Goal: Task Accomplishment & Management: Complete application form

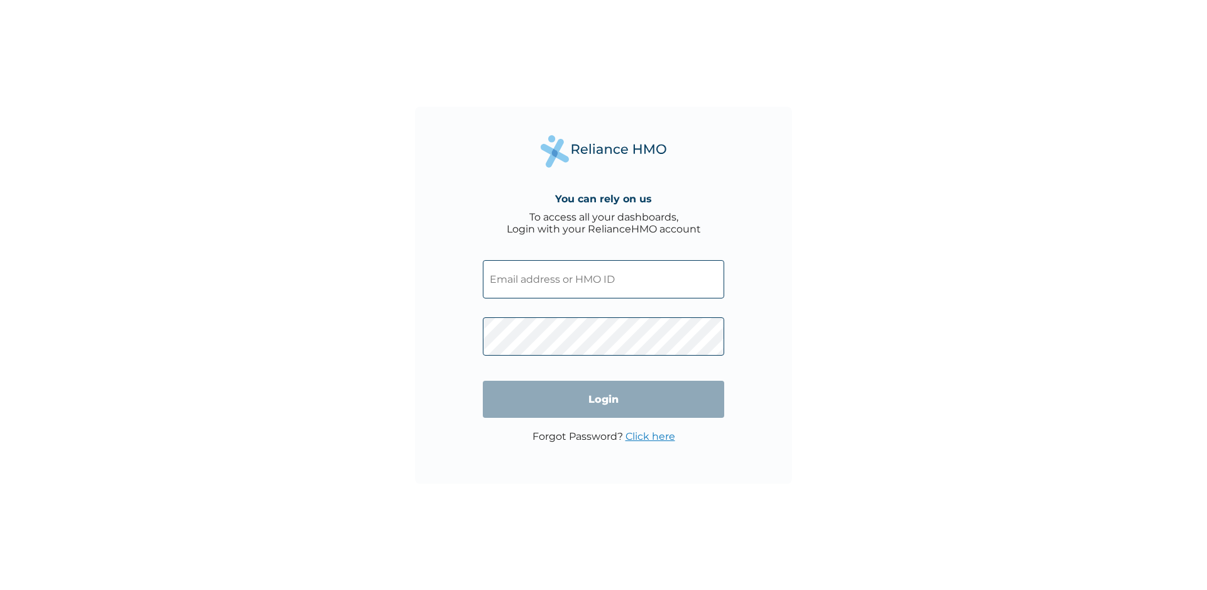
click at [587, 295] on input "text" at bounding box center [603, 279] width 241 height 38
paste input "KCI/10059/A"
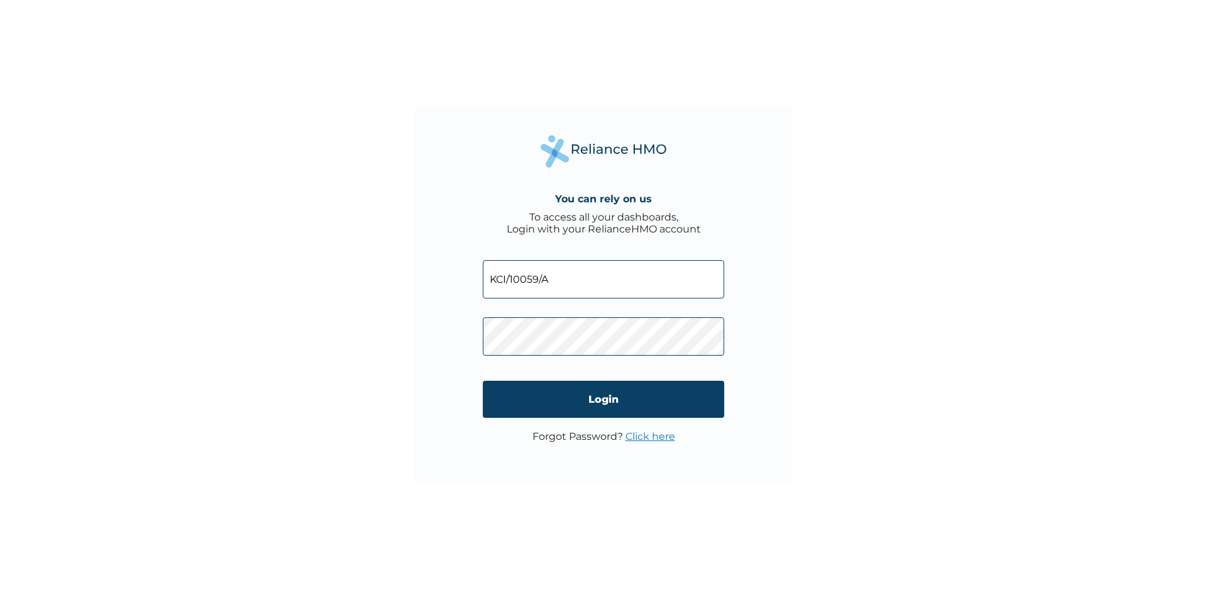
type input "KCI/10059/A"
click at [572, 395] on input "Login" at bounding box center [603, 399] width 241 height 37
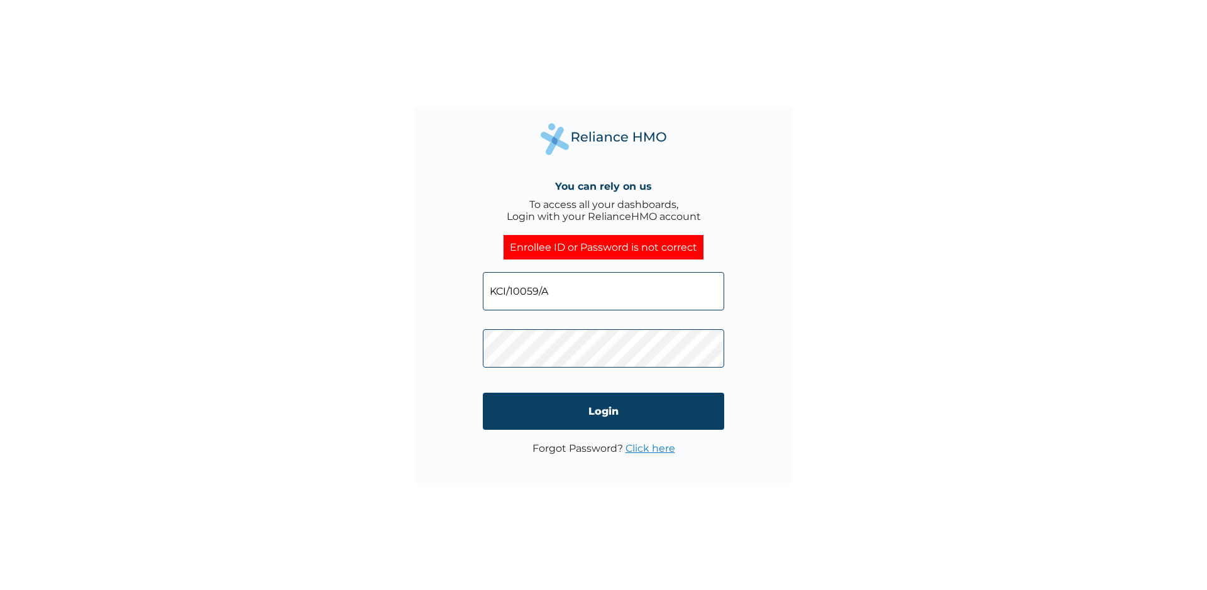
click input "Login" at bounding box center [603, 411] width 241 height 37
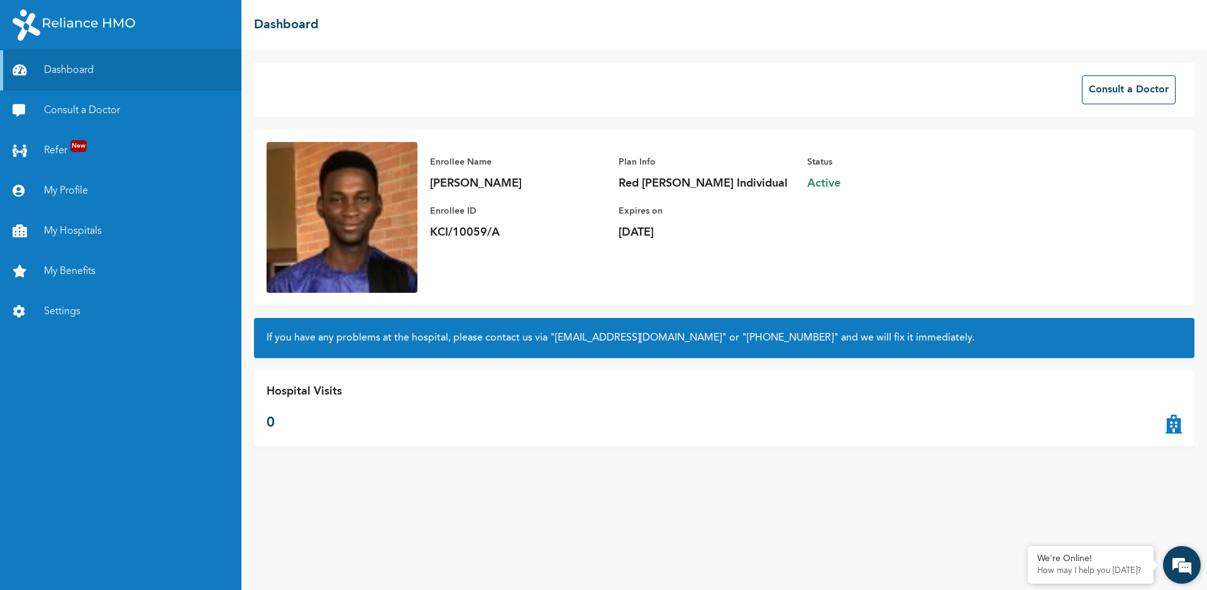
click at [1185, 565] on em at bounding box center [1182, 565] width 34 height 34
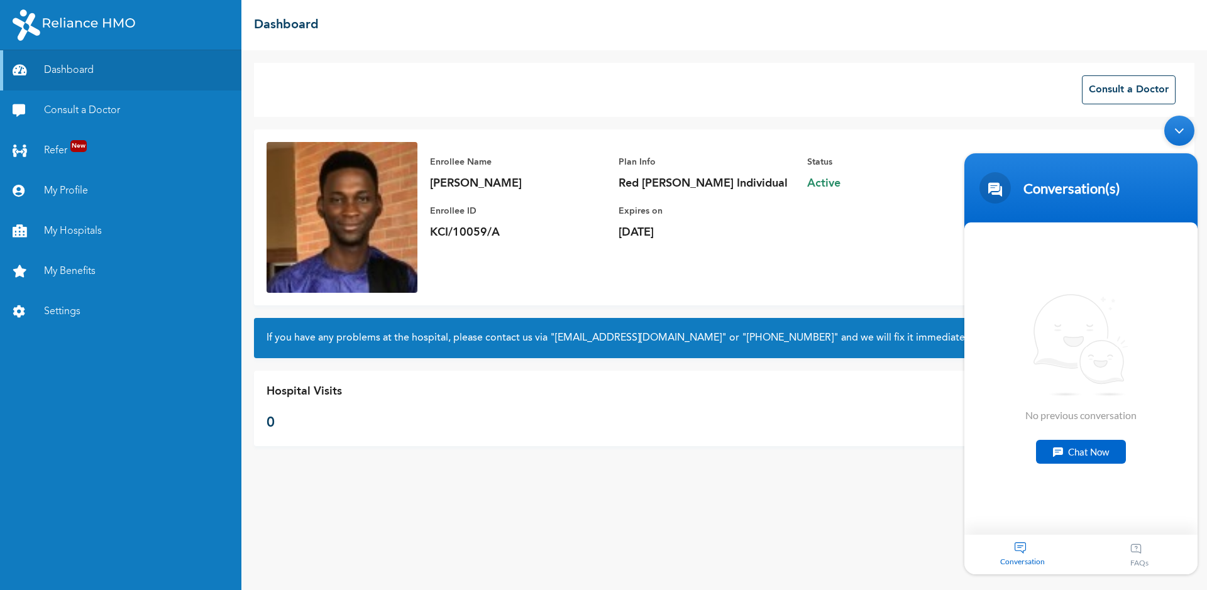
click at [1100, 455] on div "Chat Now" at bounding box center [1081, 452] width 90 height 24
click at [1051, 509] on textarea "Type your message and hit 'Enter'" at bounding box center [1080, 513] width 233 height 44
type textarea "H"
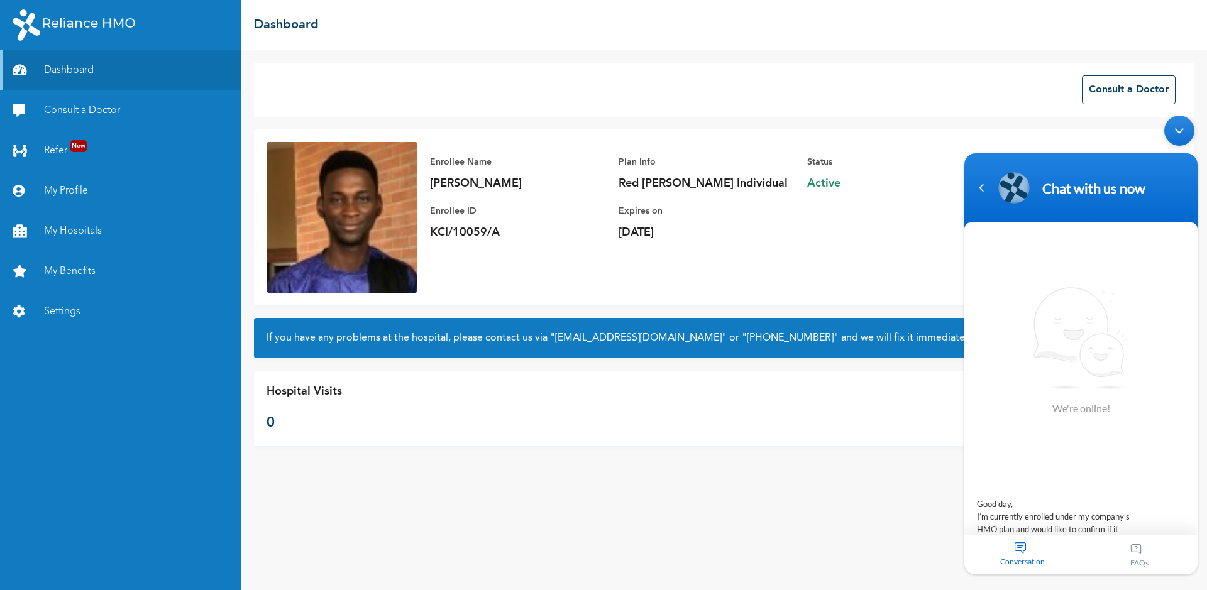
scroll to position [87, 0]
click at [1080, 513] on textarea "Good day, I’m currently enrolled under my company’s HMO plan and would like to …" at bounding box center [1080, 513] width 233 height 44
click at [1083, 496] on textarea "Good day, I’m currently enrolled under my company’s HMO plan and would like to …" at bounding box center [1080, 513] width 233 height 44
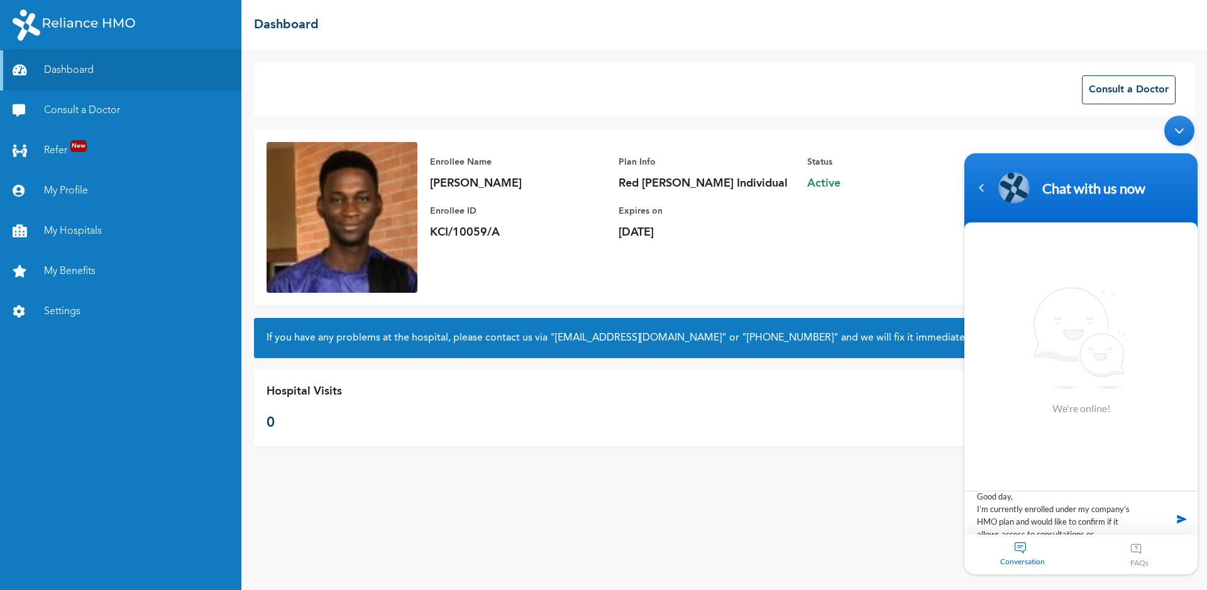
drag, startPoint x: 1083, startPoint y: 496, endPoint x: 1790, endPoint y: 583, distance: 712.5
click at [958, 473] on html "Chat with us now We're online! Good day, I’m currently enrolled under my compan…" at bounding box center [1081, 344] width 246 height 471
click at [1096, 525] on textarea "Hello, I’m currently enrolled under my company’s HMO plan and would like to con…" at bounding box center [1080, 513] width 233 height 44
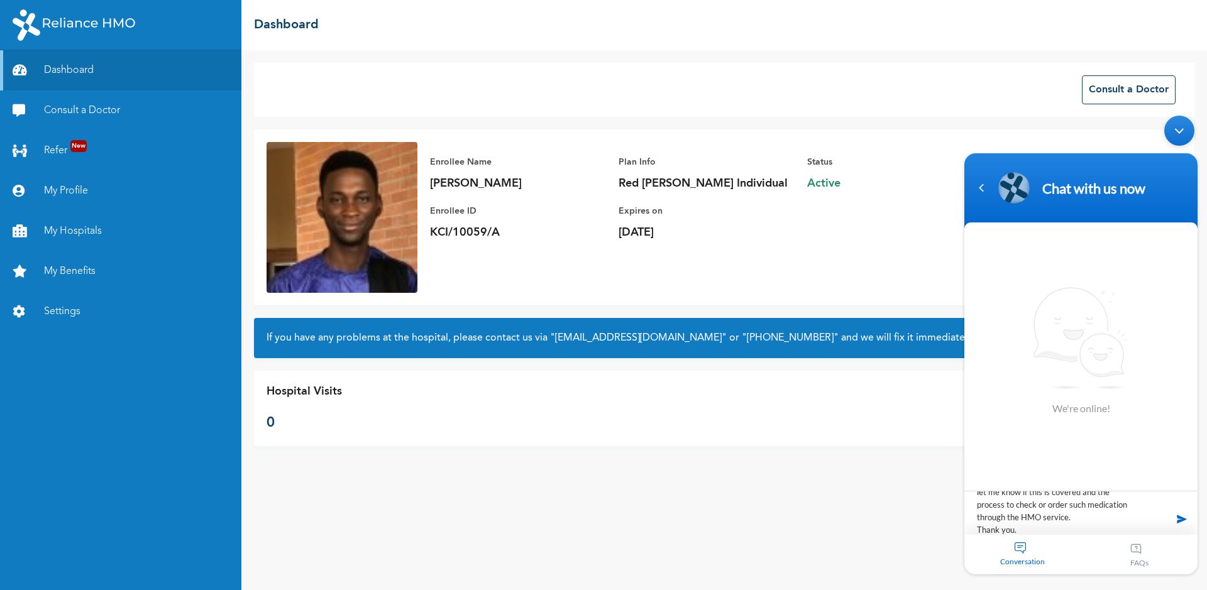
type textarea "Hello, I’m currently enrolled under my company’s HMO plan and would like to con…"
click at [1179, 519] on span at bounding box center [1181, 519] width 19 height 19
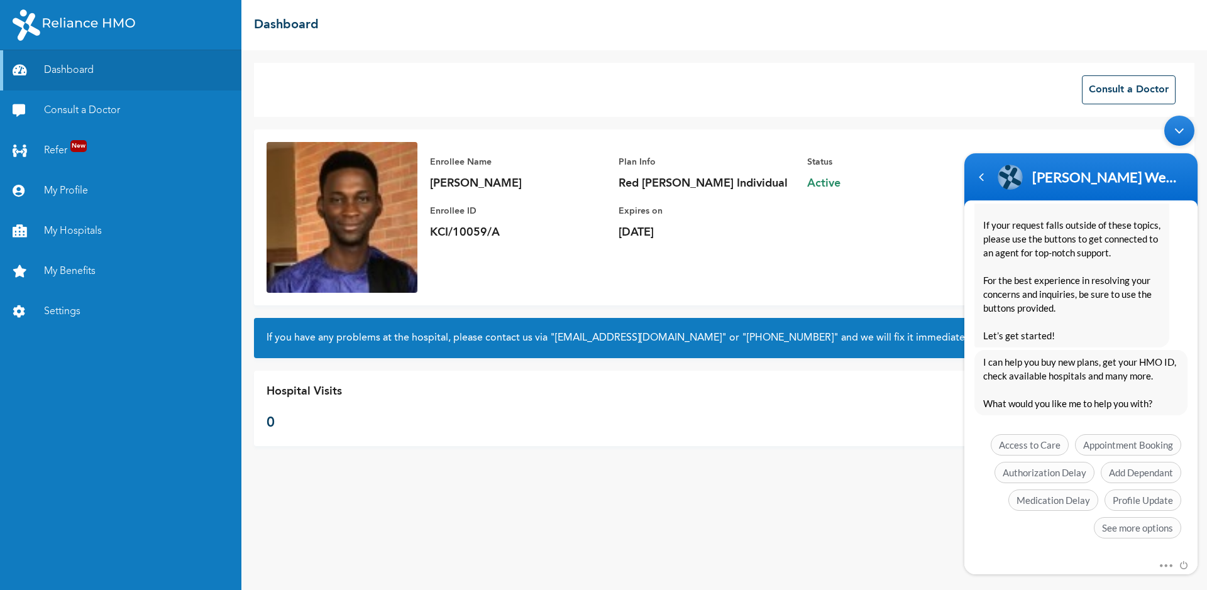
scroll to position [344, 0]
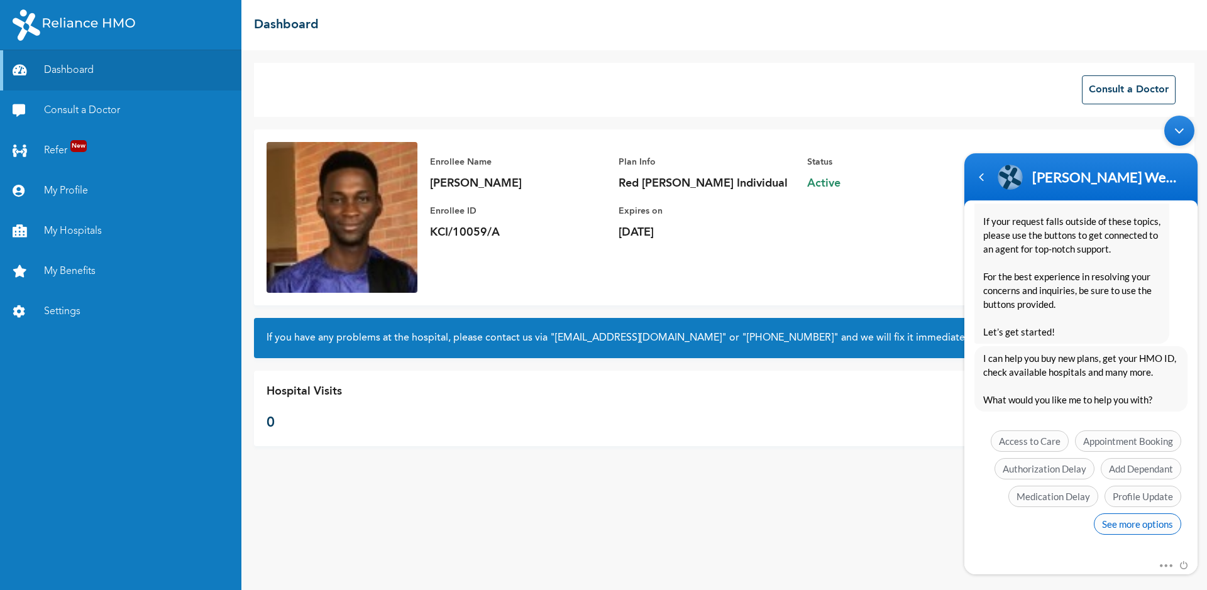
click at [1139, 523] on span "See more options" at bounding box center [1137, 524] width 87 height 21
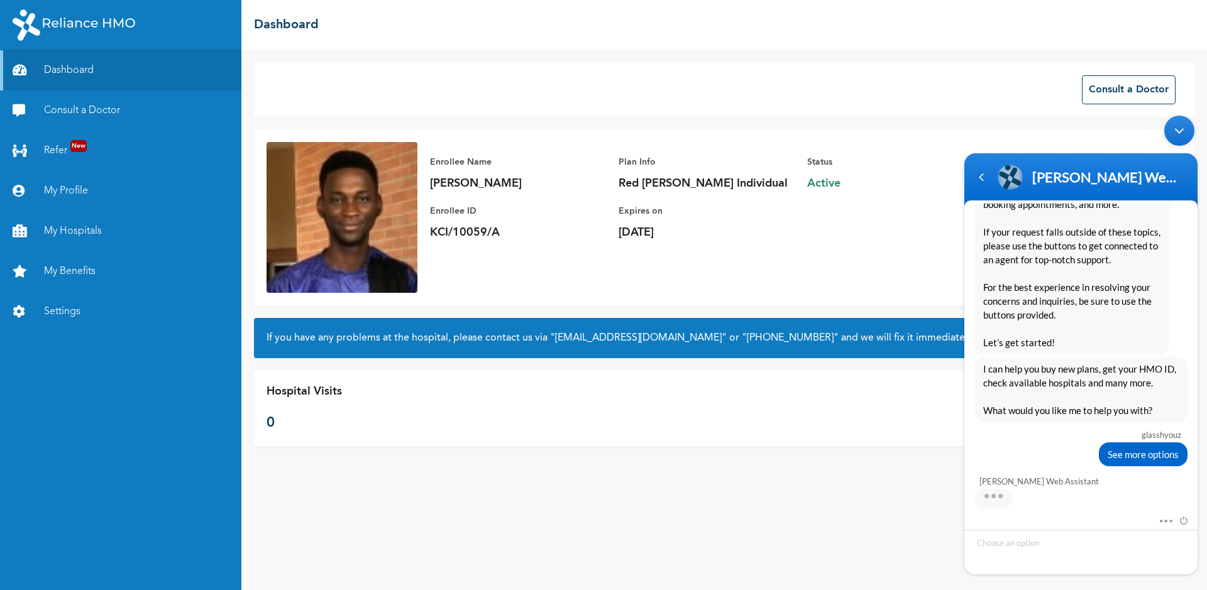
scroll to position [438, 0]
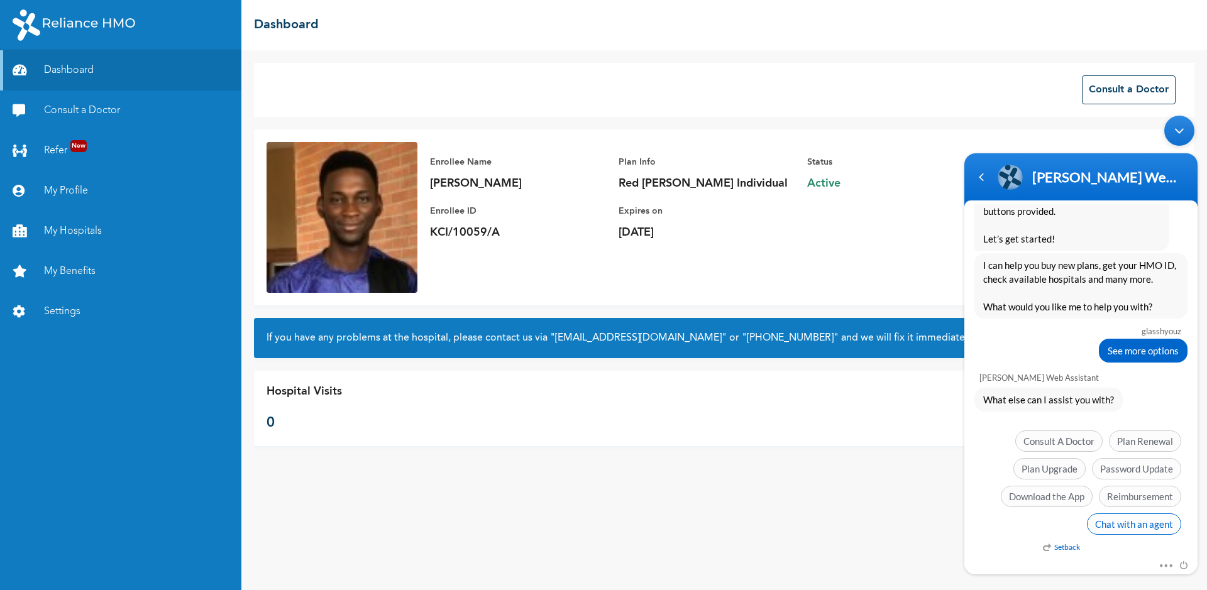
click at [1129, 522] on span "Chat with an agent" at bounding box center [1134, 524] width 94 height 21
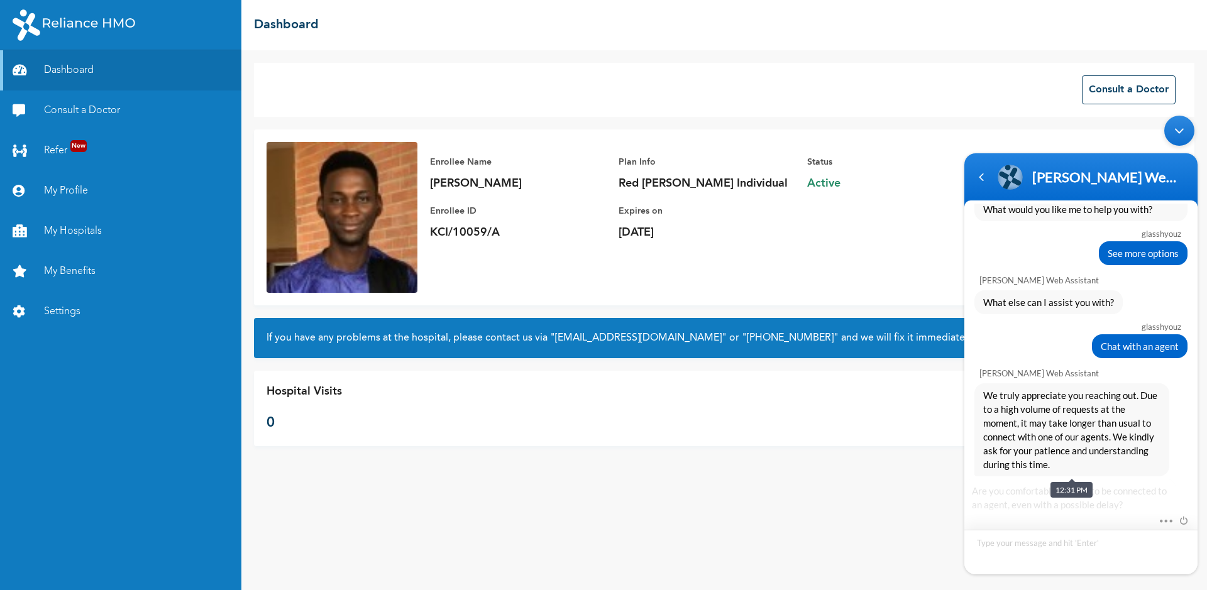
scroll to position [629, 0]
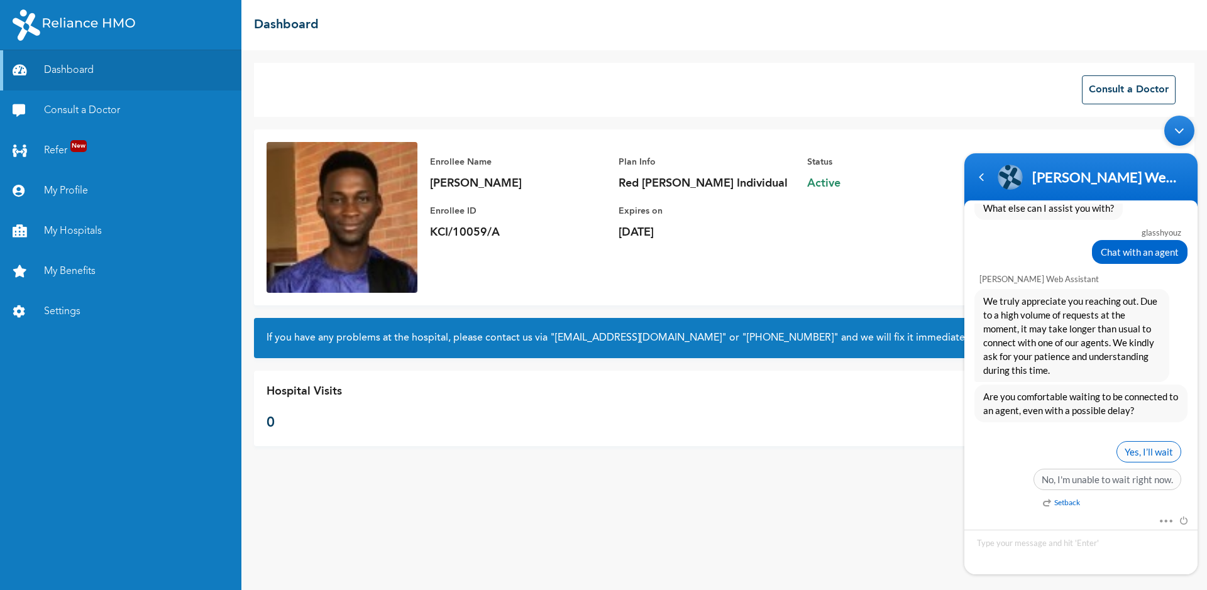
click at [1132, 451] on span "Yes, I’ll wait" at bounding box center [1148, 451] width 65 height 21
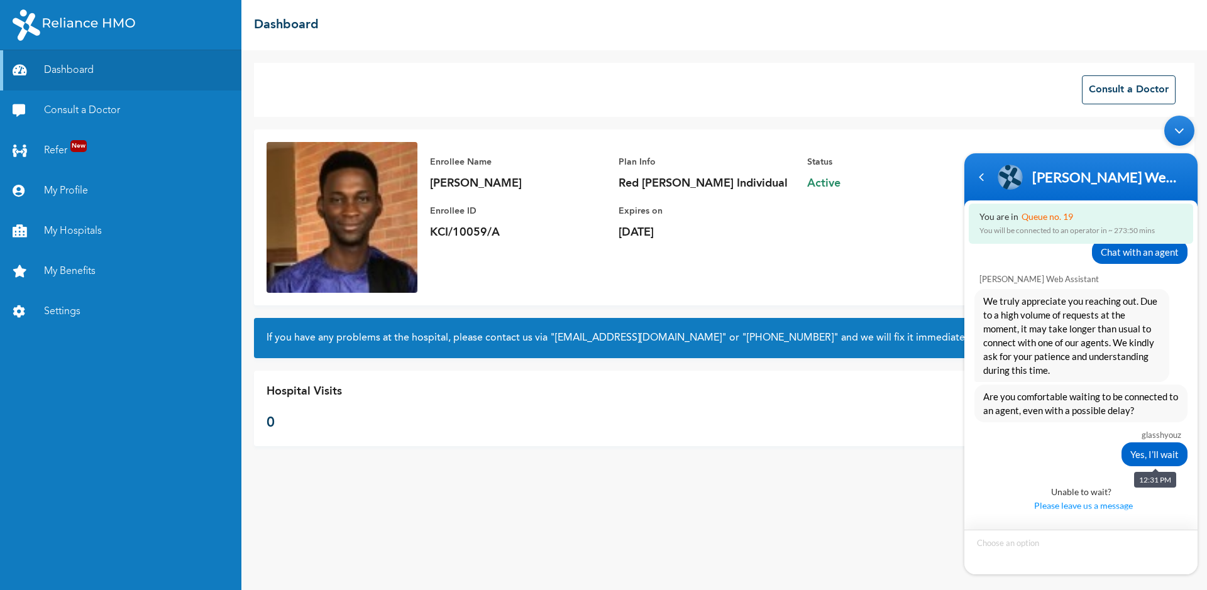
scroll to position [722, 0]
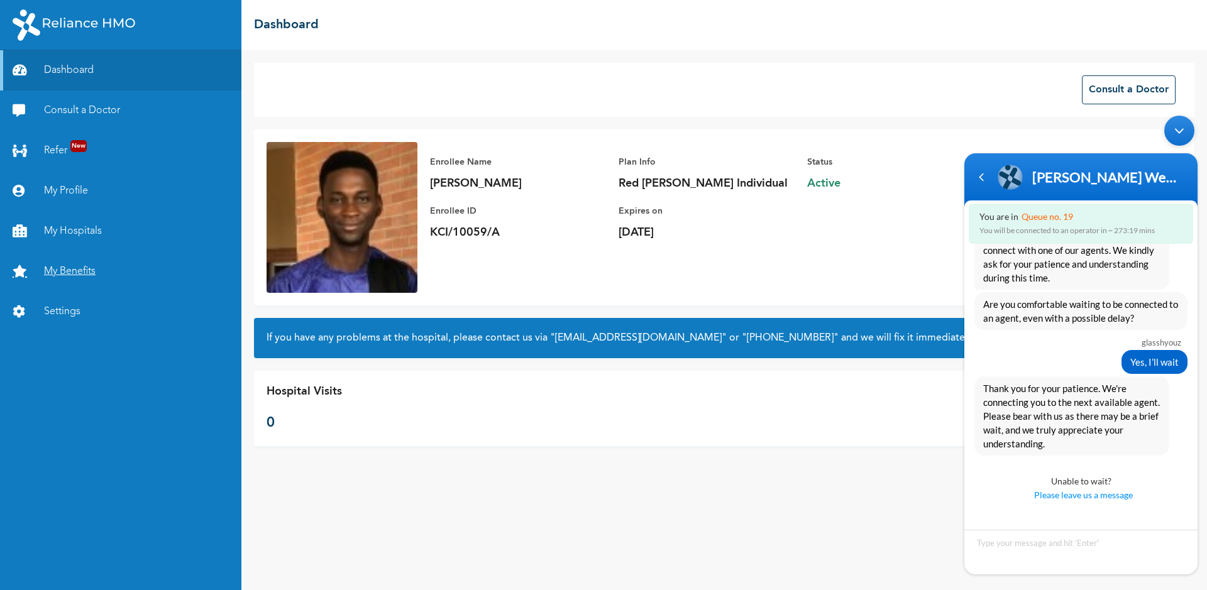
click at [87, 263] on link "My Benefits" at bounding box center [120, 271] width 241 height 40
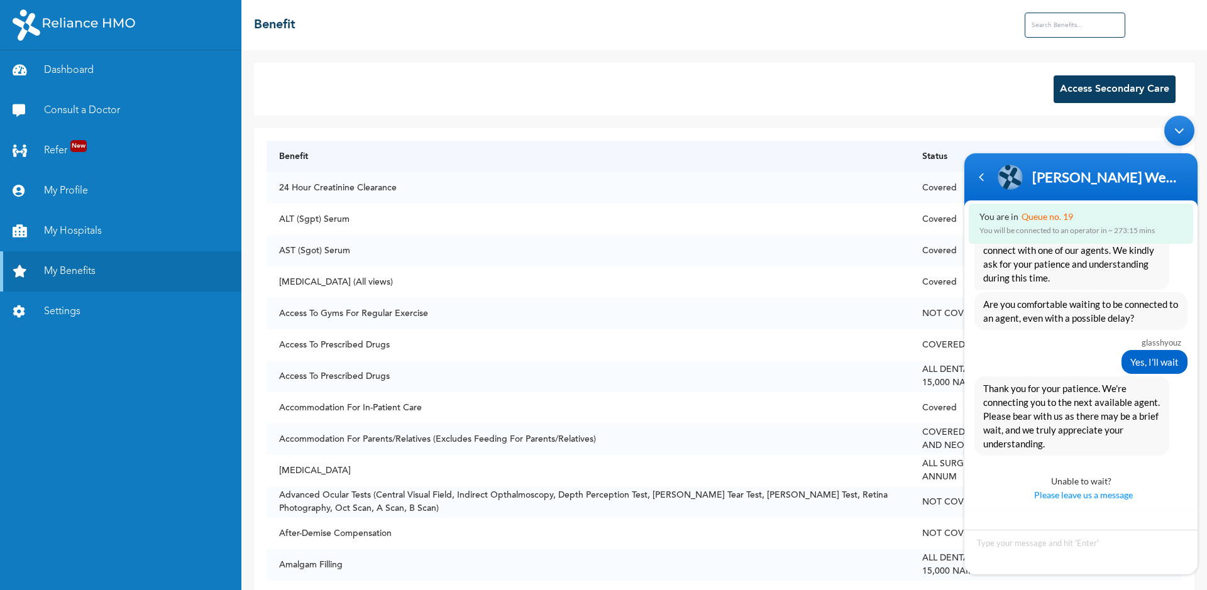
click at [1079, 28] on input "text" at bounding box center [1075, 25] width 101 height 25
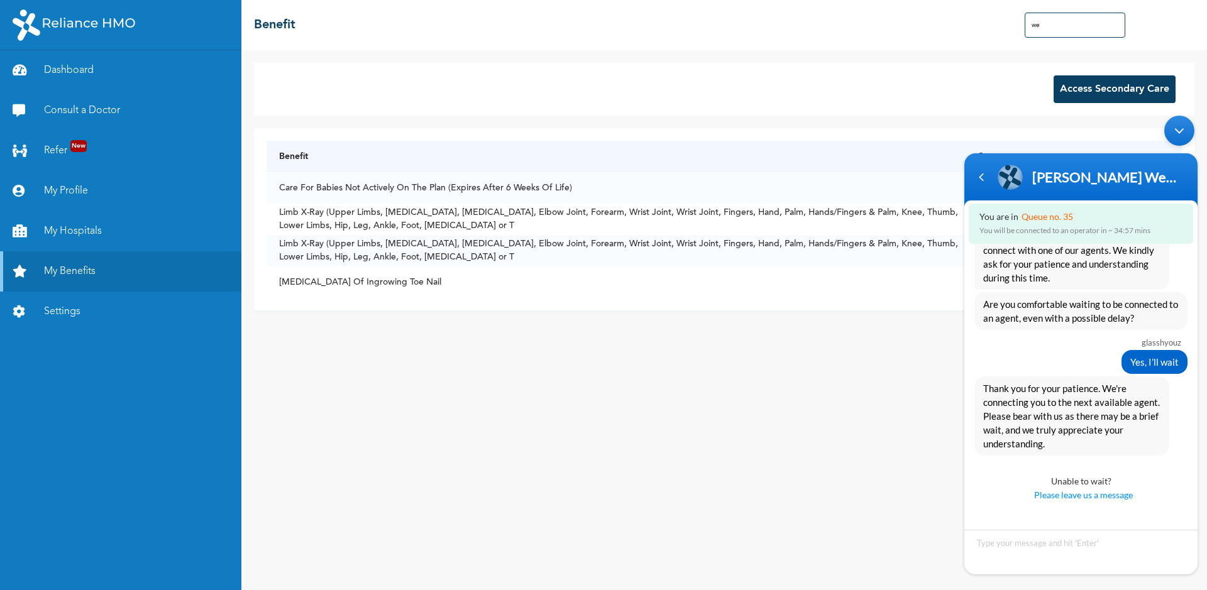
type input "w"
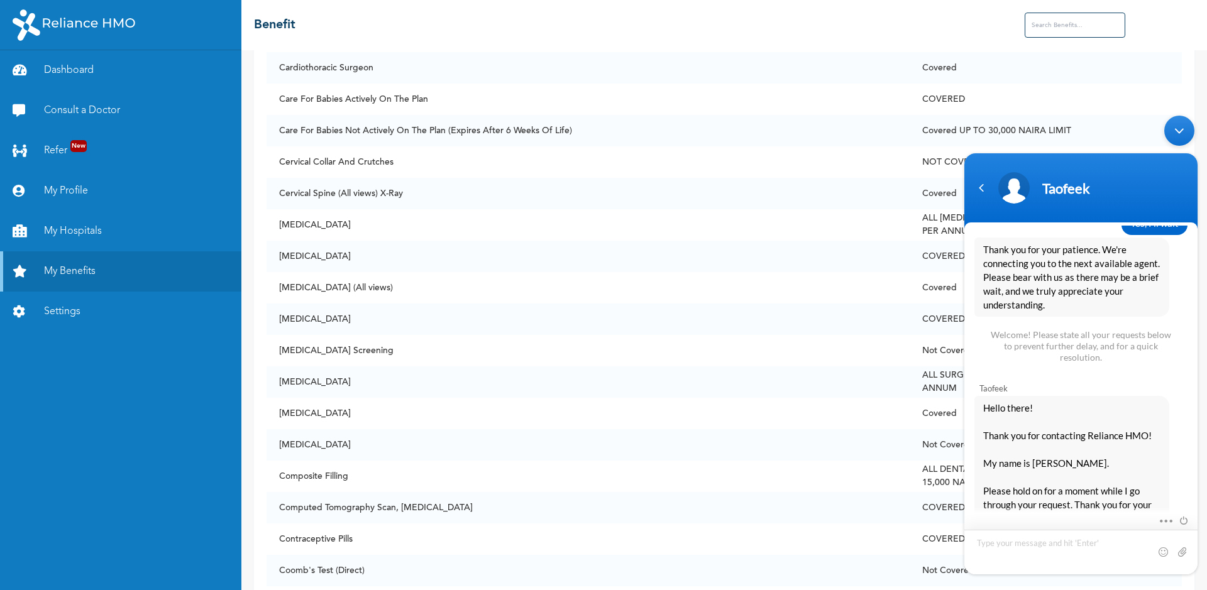
scroll to position [945, 0]
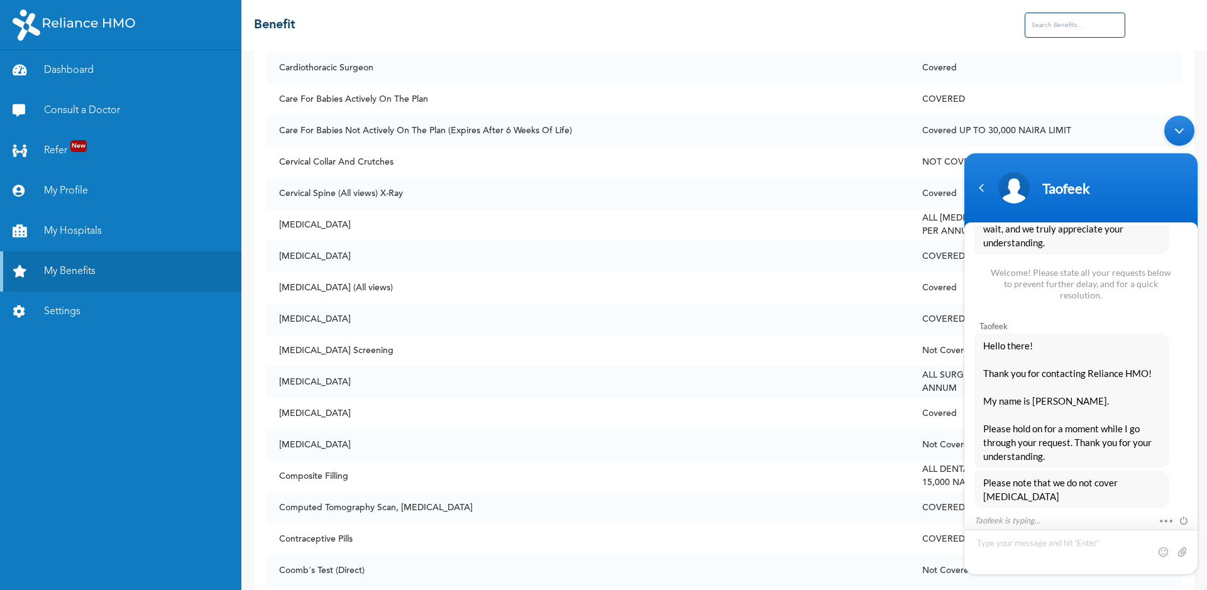
click at [1053, 546] on textarea "Type your message and hit 'Enter'" at bounding box center [1080, 552] width 233 height 45
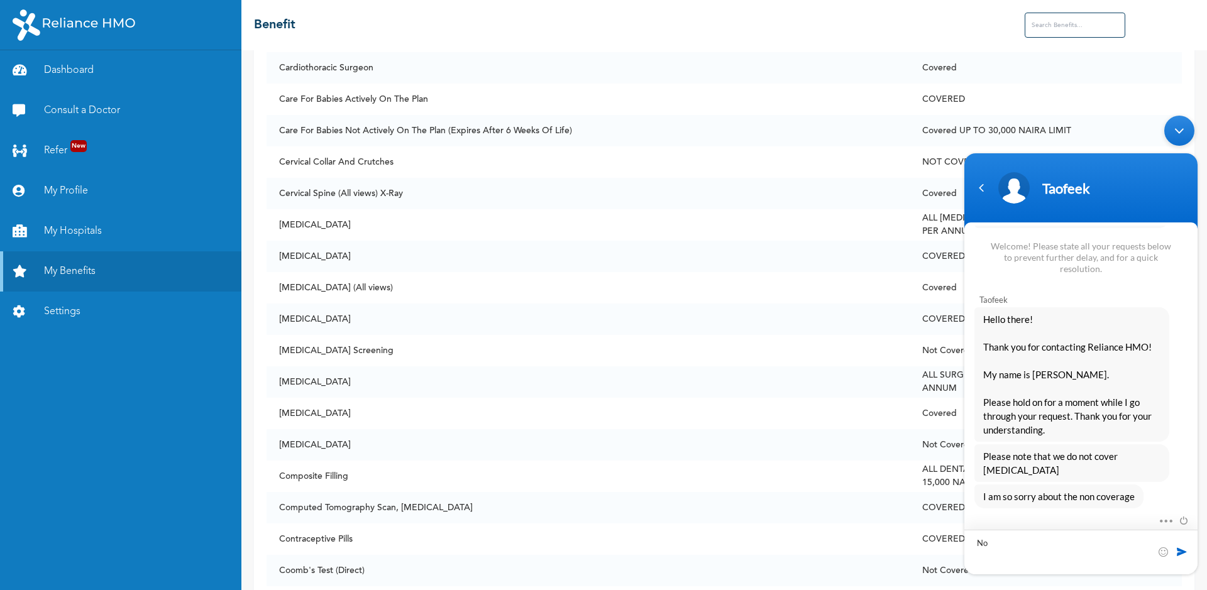
type textarea "N"
type textarea "What about supplements?"
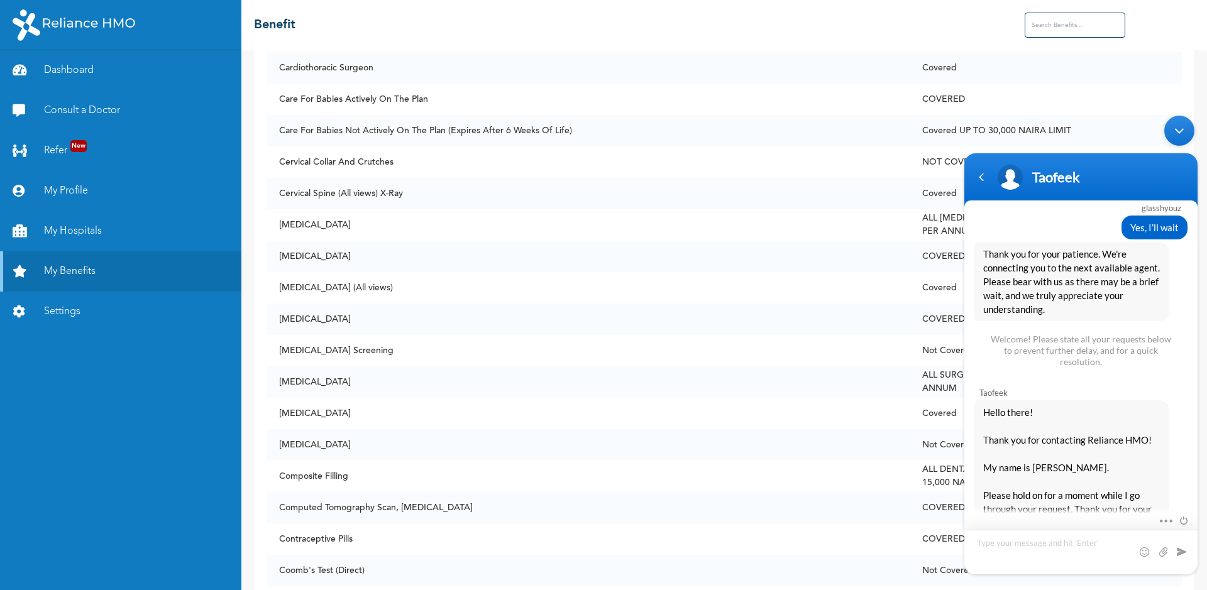
scroll to position [993, 0]
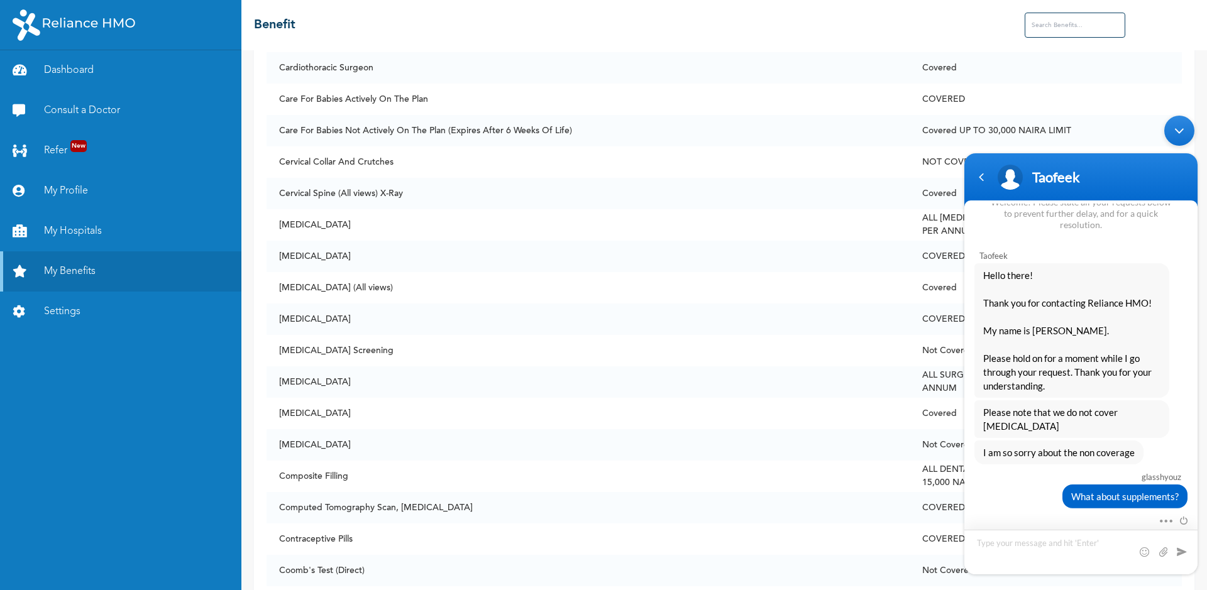
click at [1091, 539] on textarea "Type your message and hit 'Enter'" at bounding box center [1080, 552] width 233 height 45
click at [1091, 539] on textarea "multi-vitamin" at bounding box center [1080, 552] width 233 height 45
type textarea "multi-vitamins."
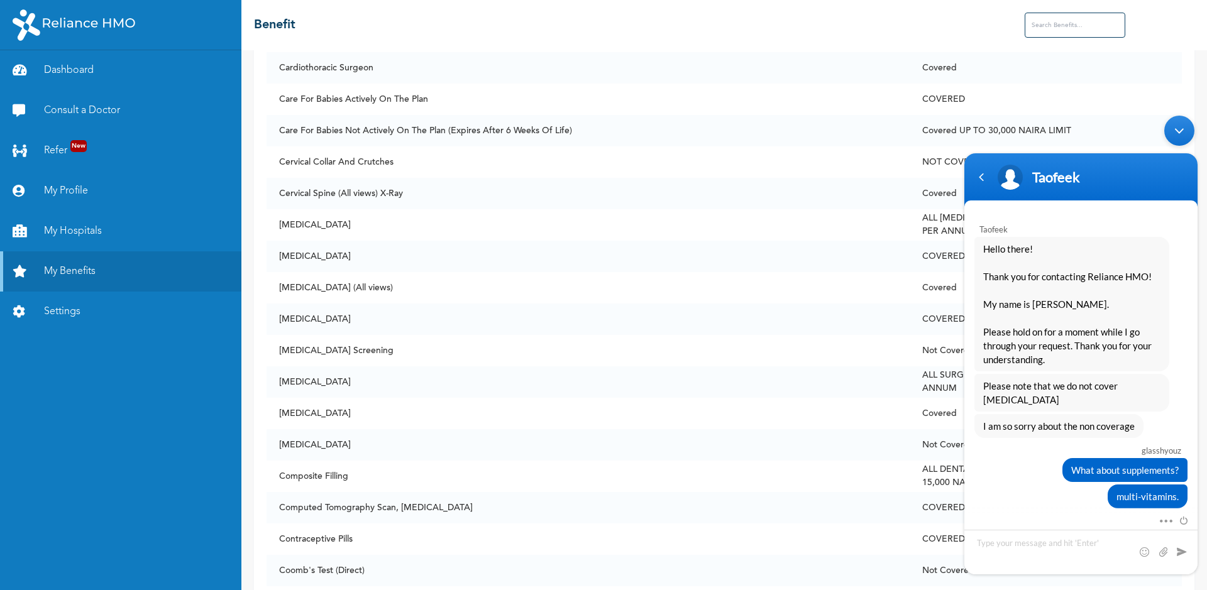
click at [1040, 548] on textarea "Type your message and hit 'Enter'" at bounding box center [1080, 552] width 233 height 45
type textarea "Hello!"
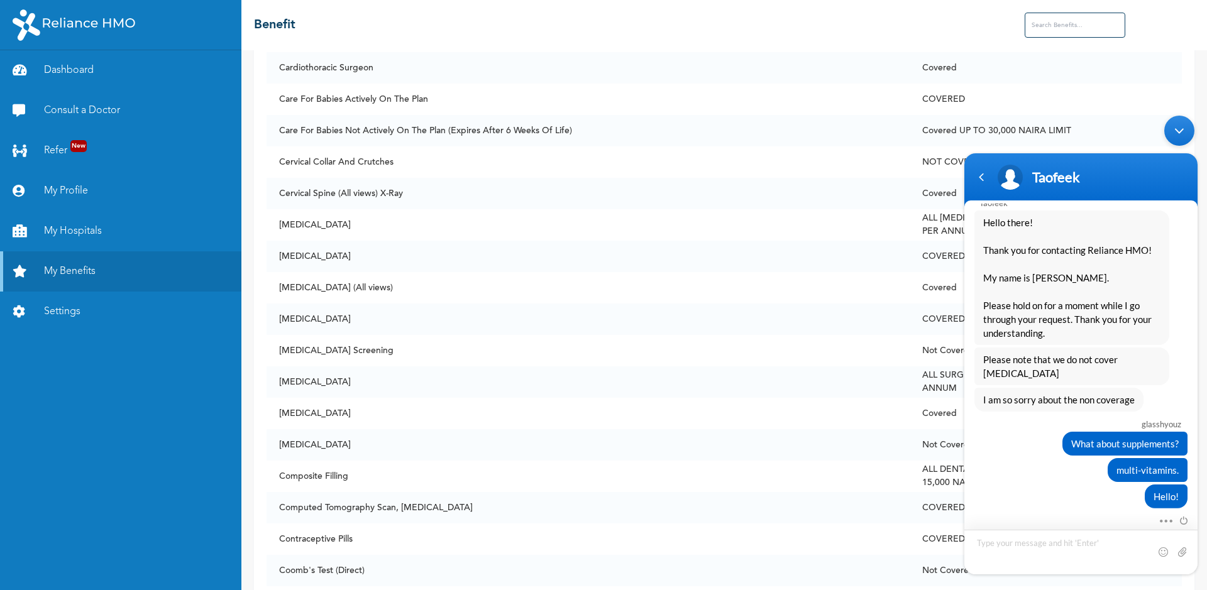
click at [986, 167] on div "Taofeek" at bounding box center [1081, 177] width 218 height 31
click at [981, 177] on div "Navigation go back" at bounding box center [981, 177] width 19 height 19
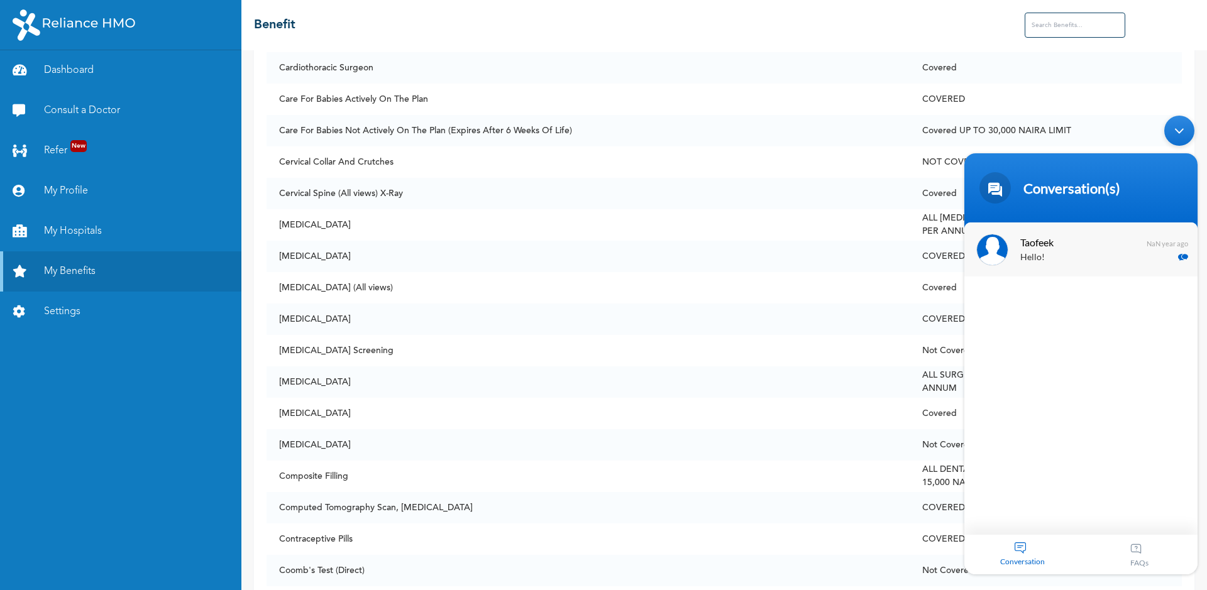
click at [1053, 251] on p "Hello!" at bounding box center [1099, 258] width 158 height 14
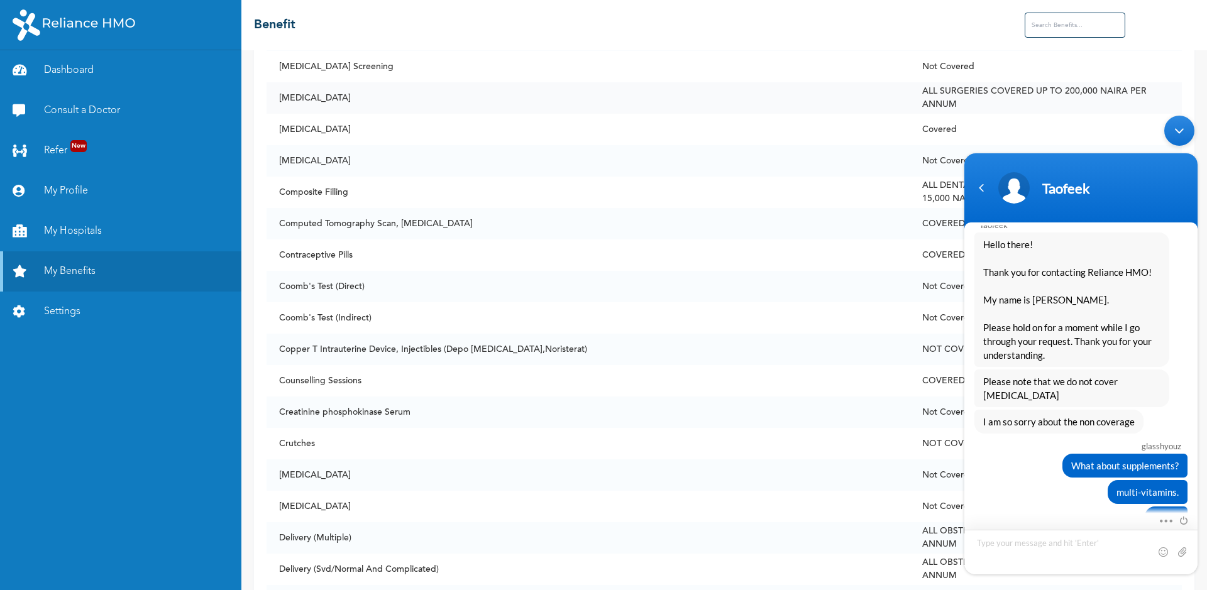
scroll to position [1662, 0]
click at [75, 110] on link "Consult a Doctor" at bounding box center [120, 111] width 241 height 40
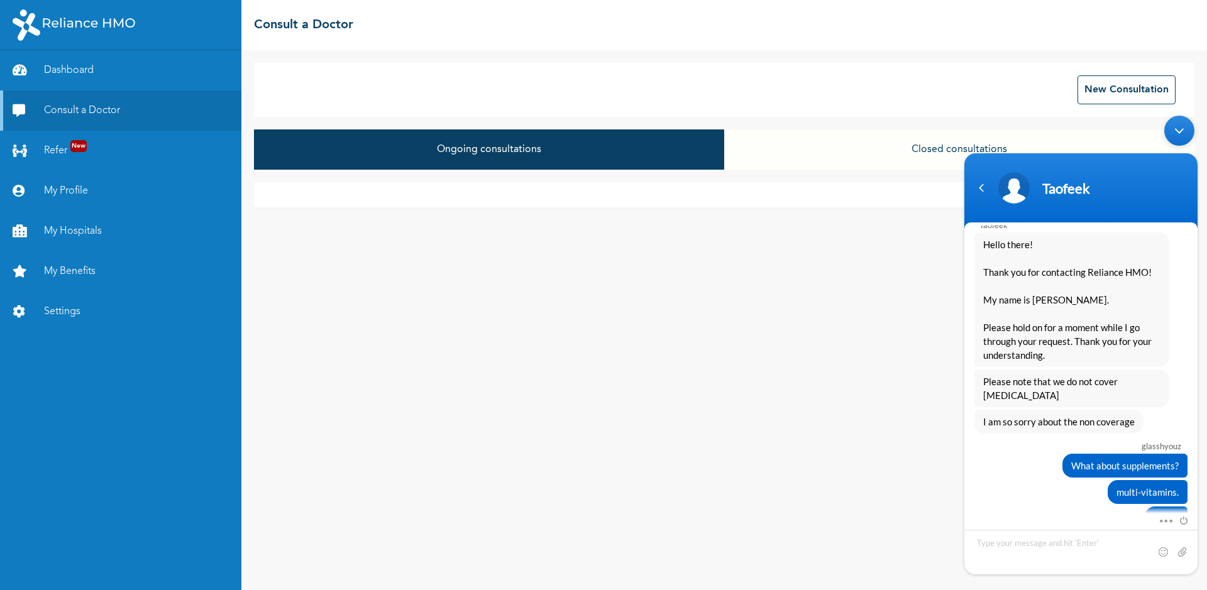
click at [1181, 125] on div "Minimize live chat window" at bounding box center [1179, 131] width 30 height 30
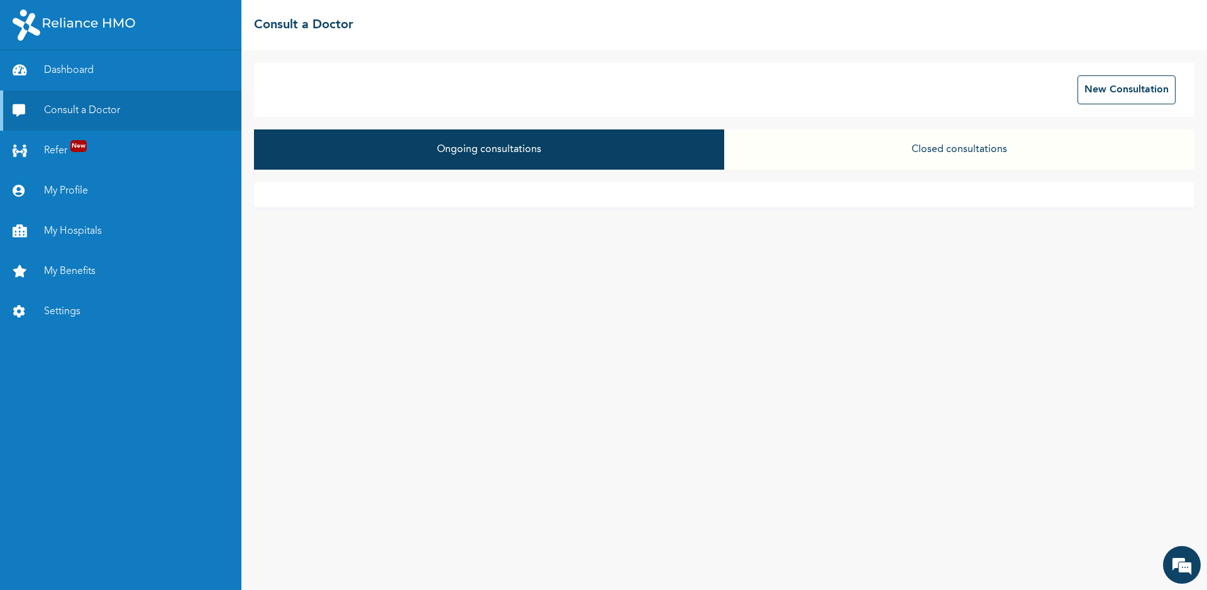
click at [967, 136] on button "Closed consultations" at bounding box center [959, 149] width 470 height 40
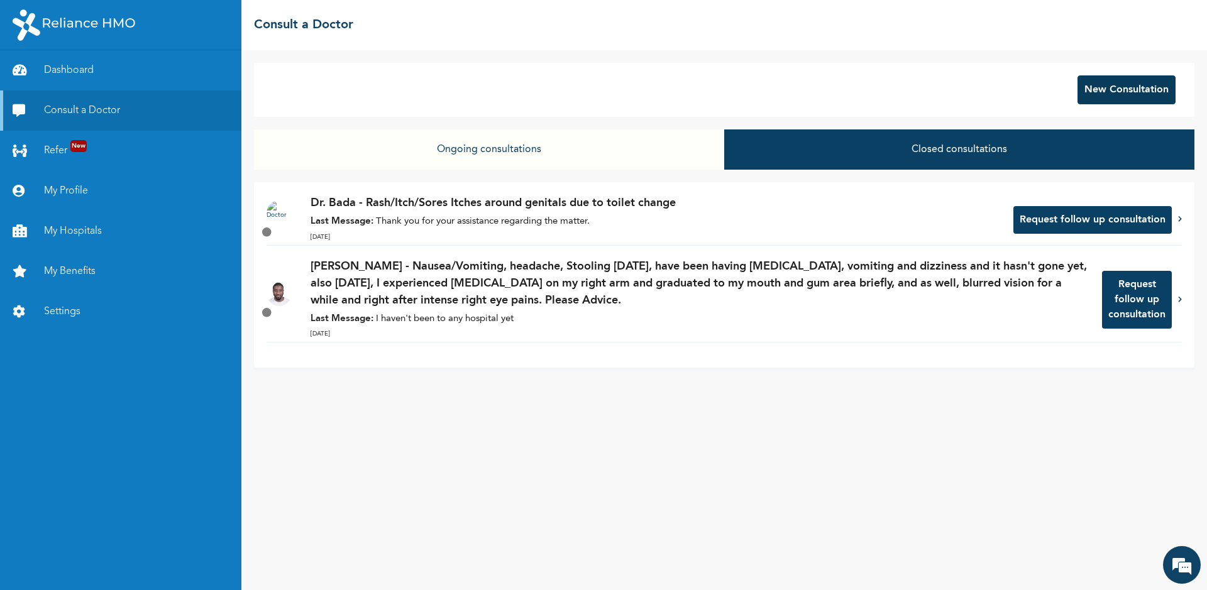
click at [1110, 96] on button "New Consultation" at bounding box center [1126, 89] width 98 height 29
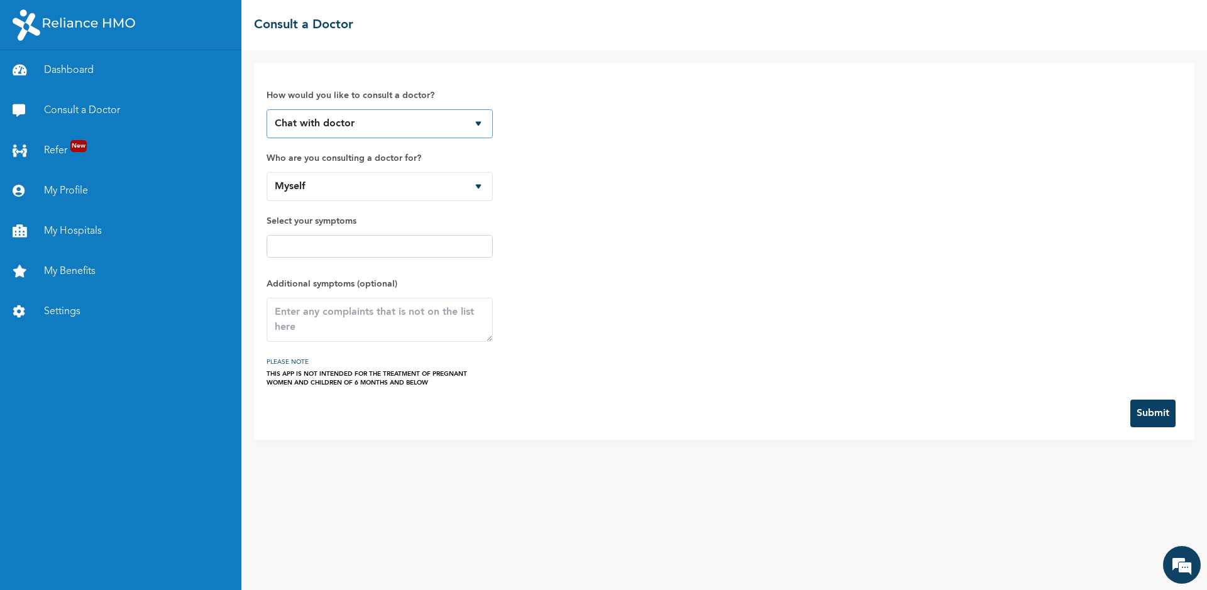
click at [409, 123] on select "Chat with doctor Phone Call" at bounding box center [380, 123] width 226 height 29
click at [382, 133] on select "Chat with doctor Phone Call" at bounding box center [380, 123] width 226 height 29
select select "2"
click at [267, 109] on select "Chat with doctor Phone Call" at bounding box center [380, 123] width 226 height 29
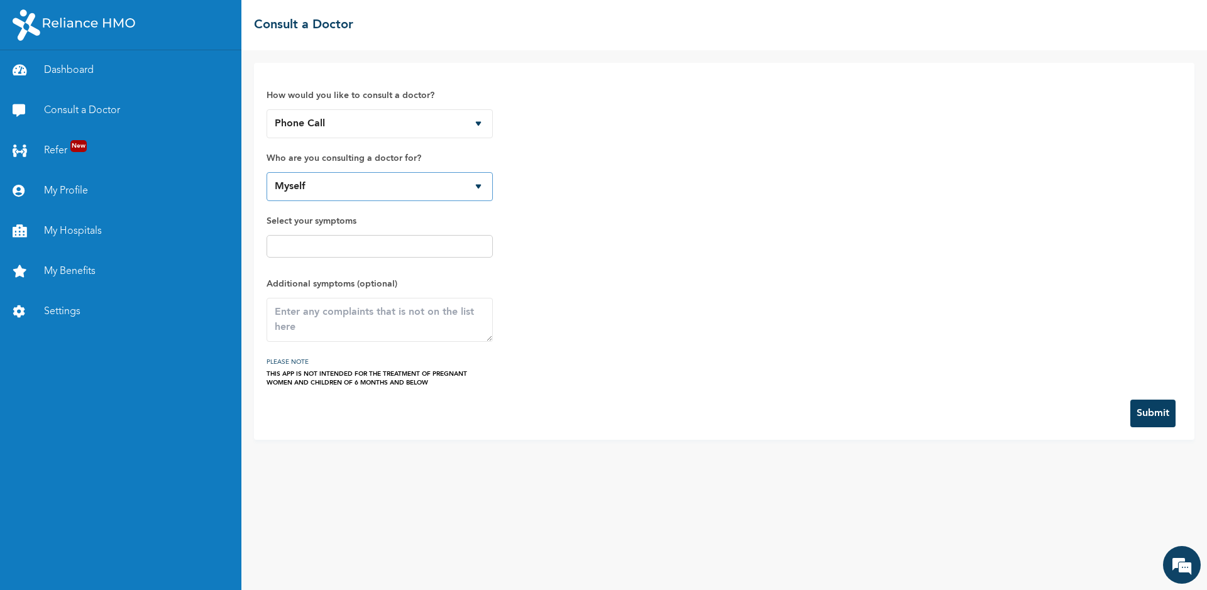
click at [346, 182] on select "Myself" at bounding box center [380, 186] width 226 height 29
click at [267, 172] on select "Myself" at bounding box center [380, 186] width 226 height 29
click at [316, 244] on input "text" at bounding box center [379, 246] width 219 height 15
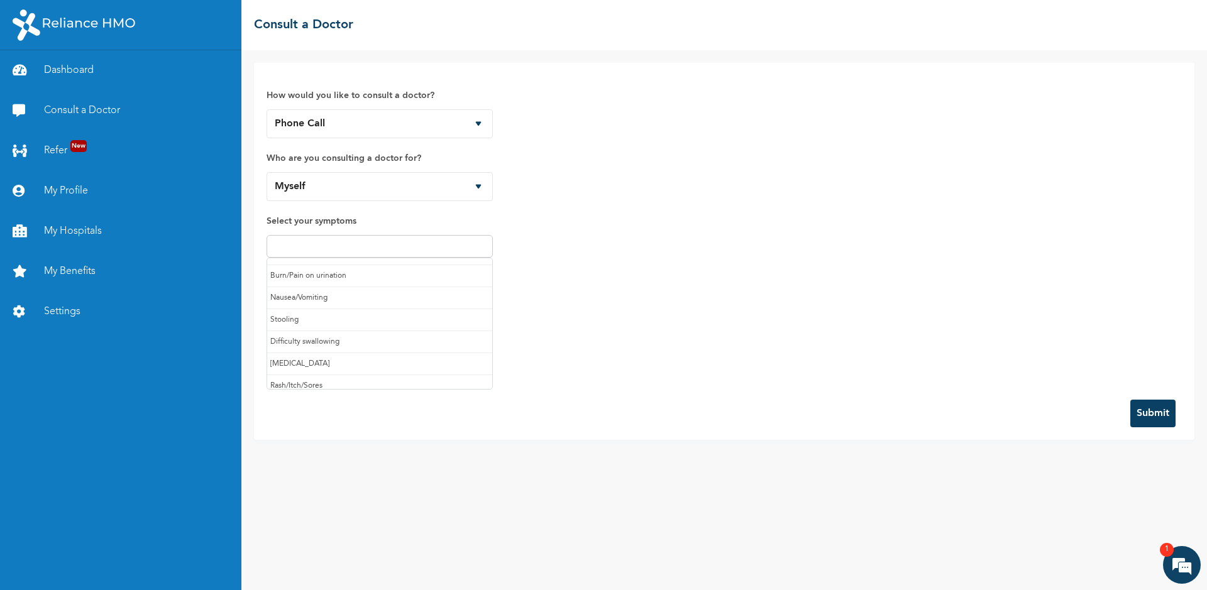
scroll to position [133, 0]
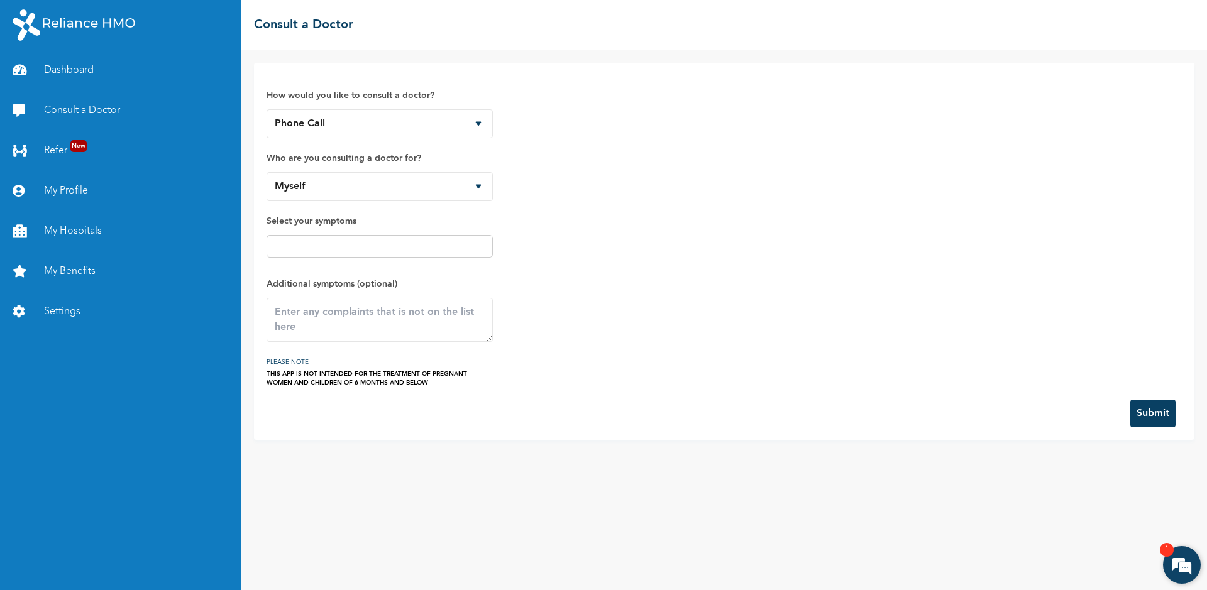
click at [1189, 563] on em at bounding box center [1182, 565] width 34 height 34
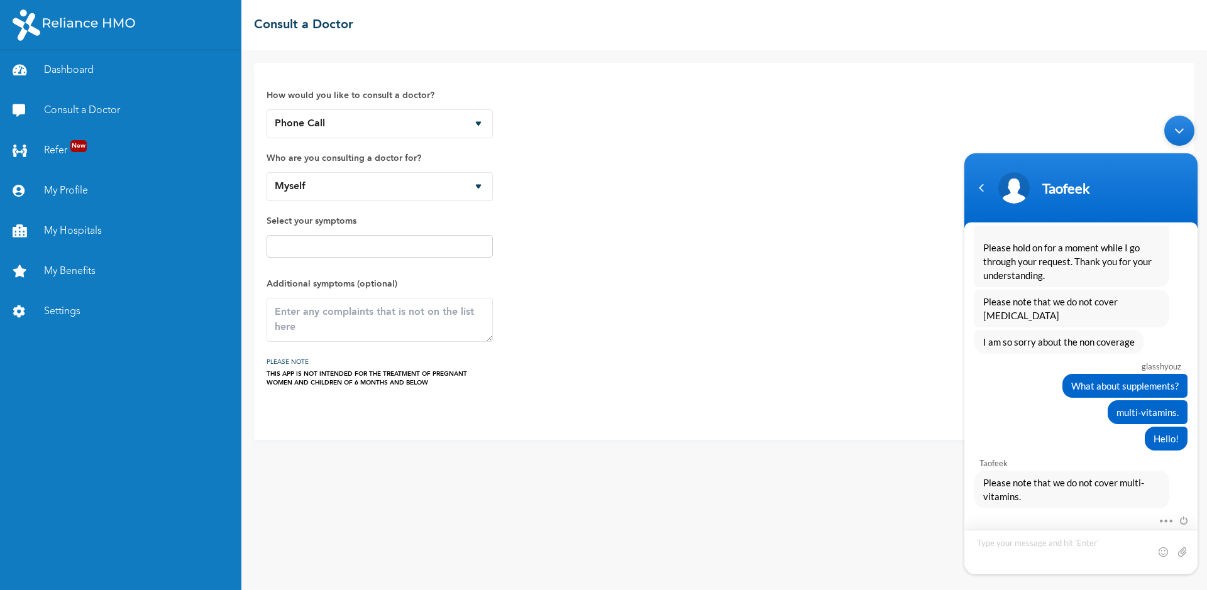
click at [1034, 540] on textarea "Type your message and hit 'Enter'" at bounding box center [1080, 552] width 233 height 45
type textarea "A"
type textarea "Thank you!"
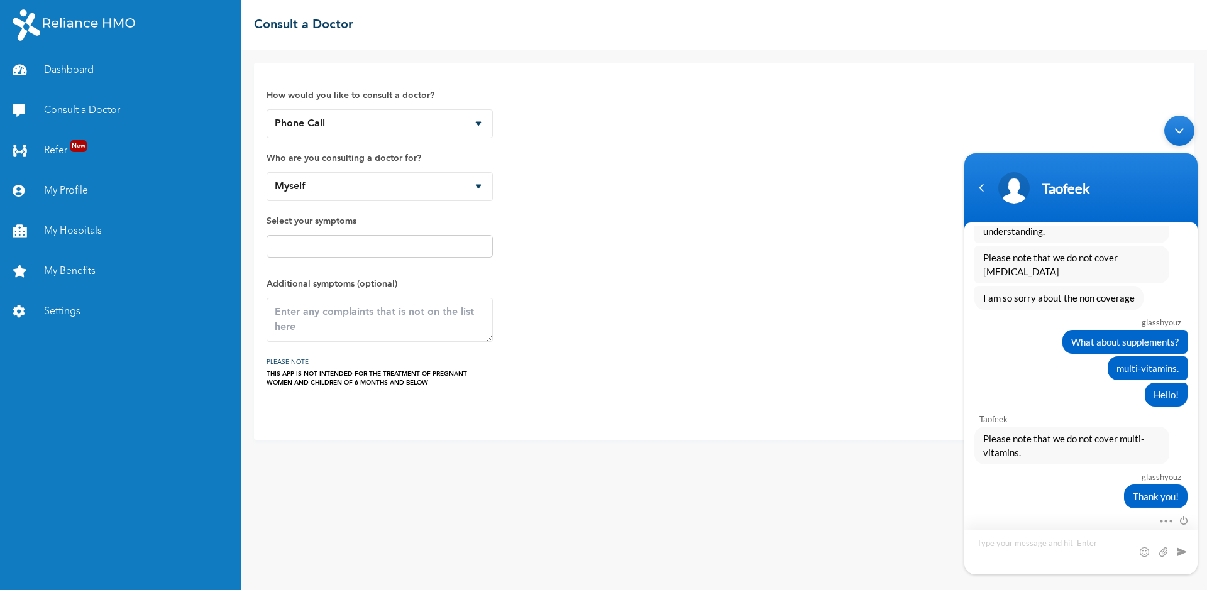
scroll to position [1214, 0]
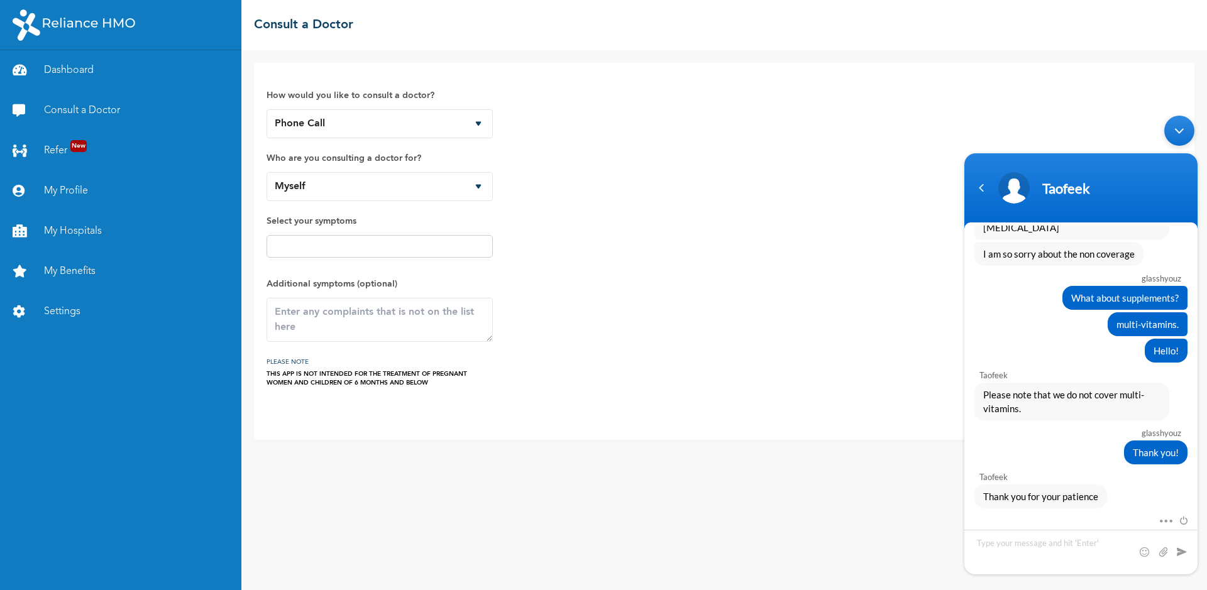
click at [1183, 133] on div "Minimize live chat window" at bounding box center [1179, 131] width 30 height 30
